Goal: Register for event/course

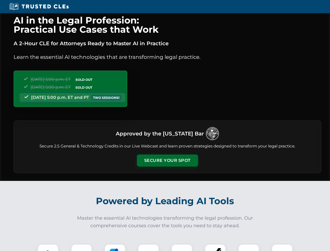
click at [167, 161] on button "Secure Your Spot" at bounding box center [167, 161] width 61 height 12
click at [48, 248] on img at bounding box center [48, 254] width 15 height 15
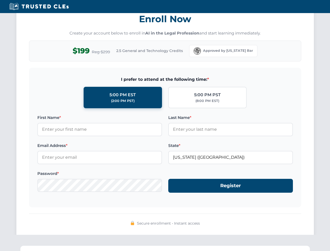
scroll to position [513, 0]
